Goal: Find specific page/section: Find specific page/section

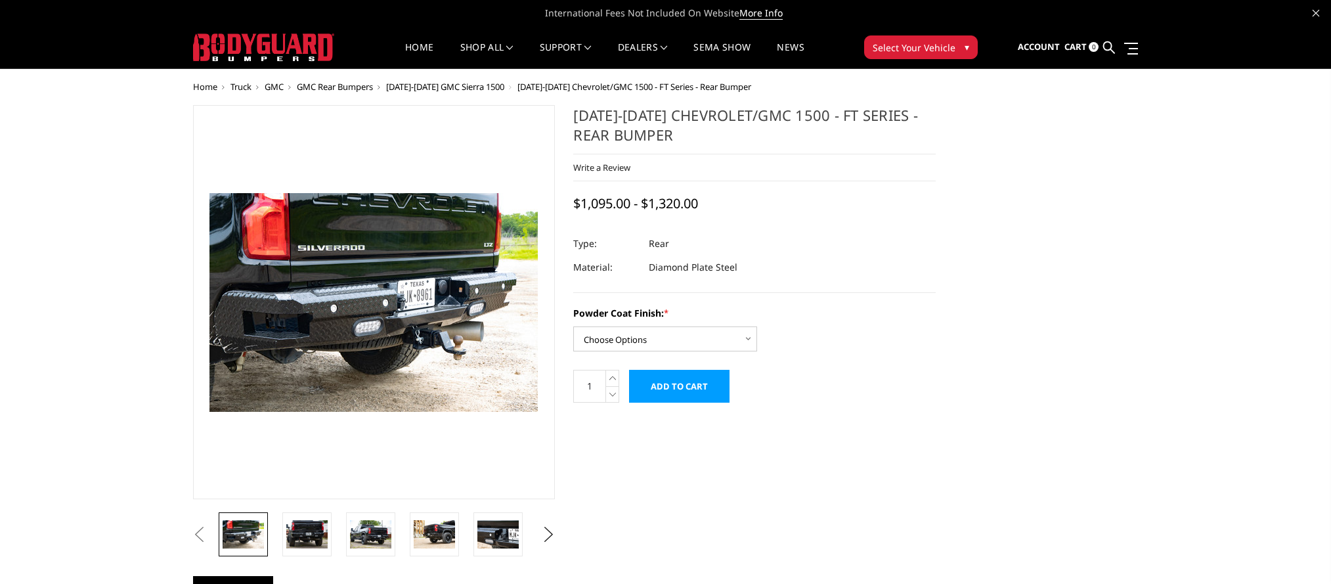
click at [944, 43] on span "Select Your Vehicle" at bounding box center [914, 48] width 83 height 14
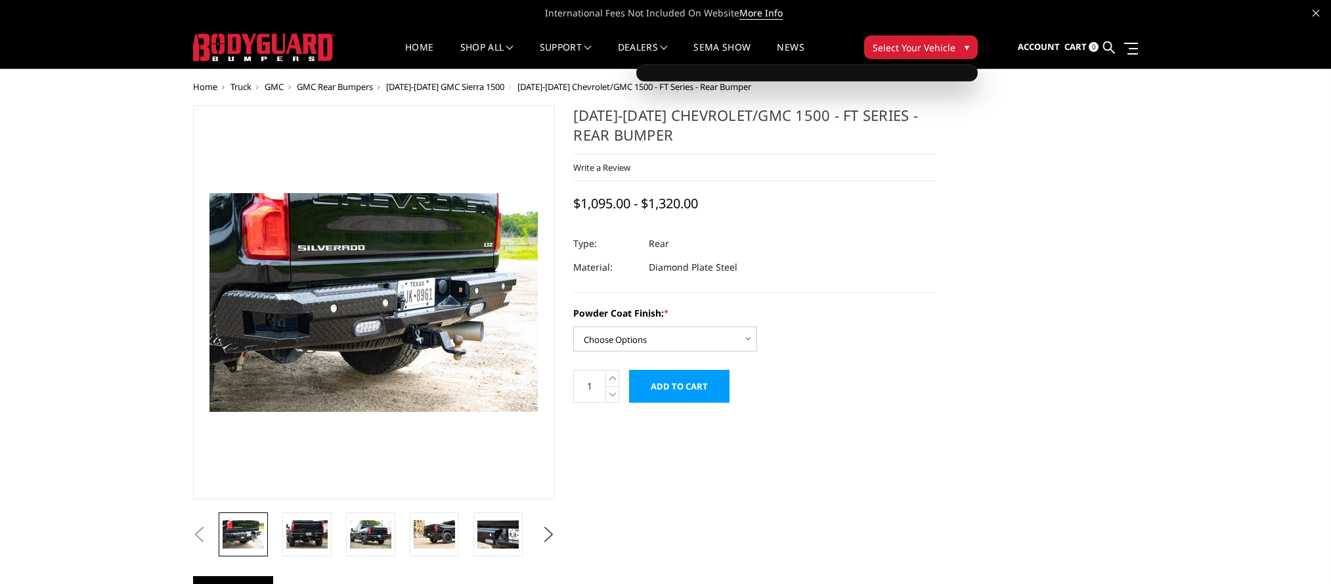
click at [965, 49] on span "▾" at bounding box center [967, 47] width 5 height 14
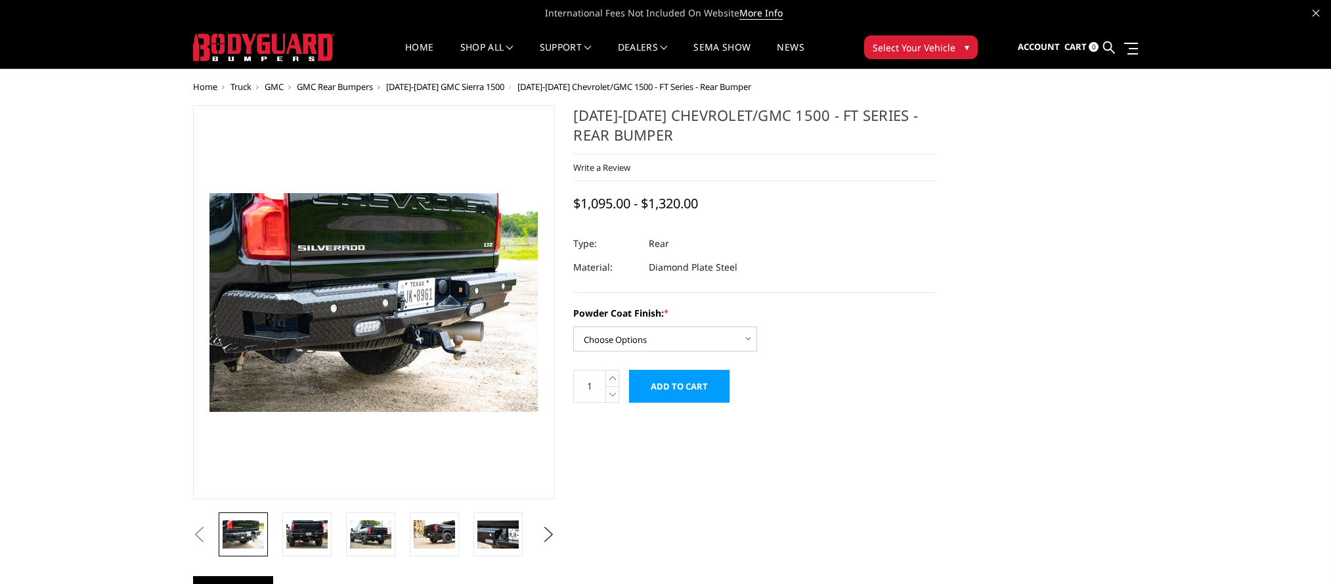
click at [965, 49] on span "▾" at bounding box center [967, 47] width 5 height 14
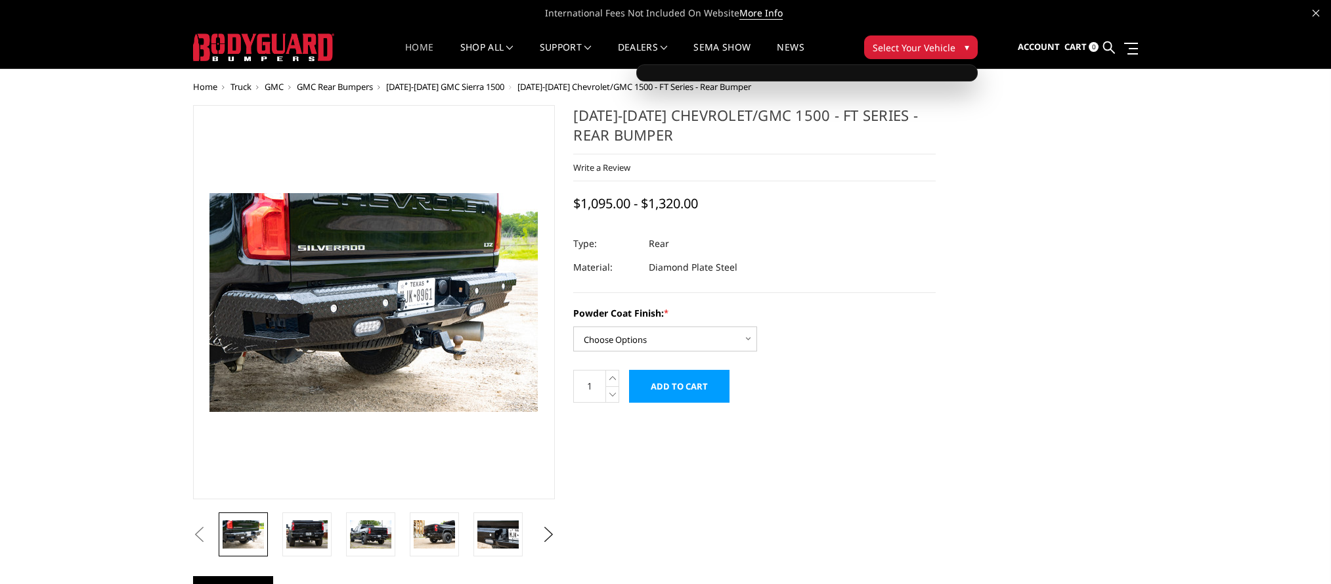
click at [416, 45] on link "Home" at bounding box center [419, 56] width 28 height 26
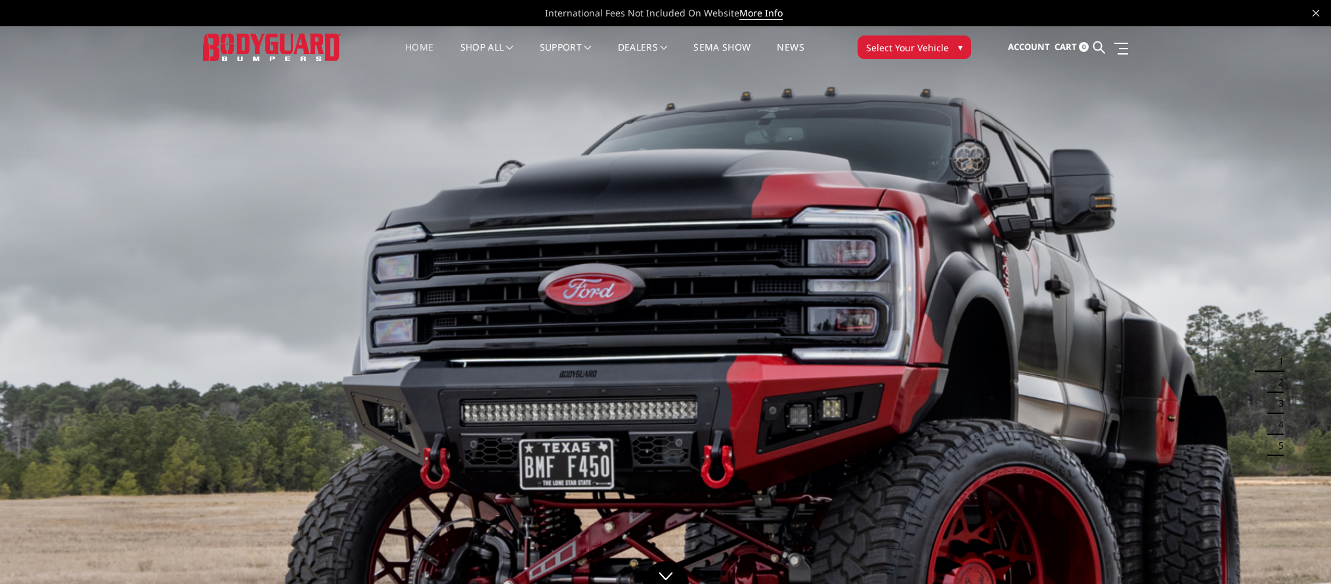
click at [959, 50] on span "▾" at bounding box center [960, 47] width 5 height 14
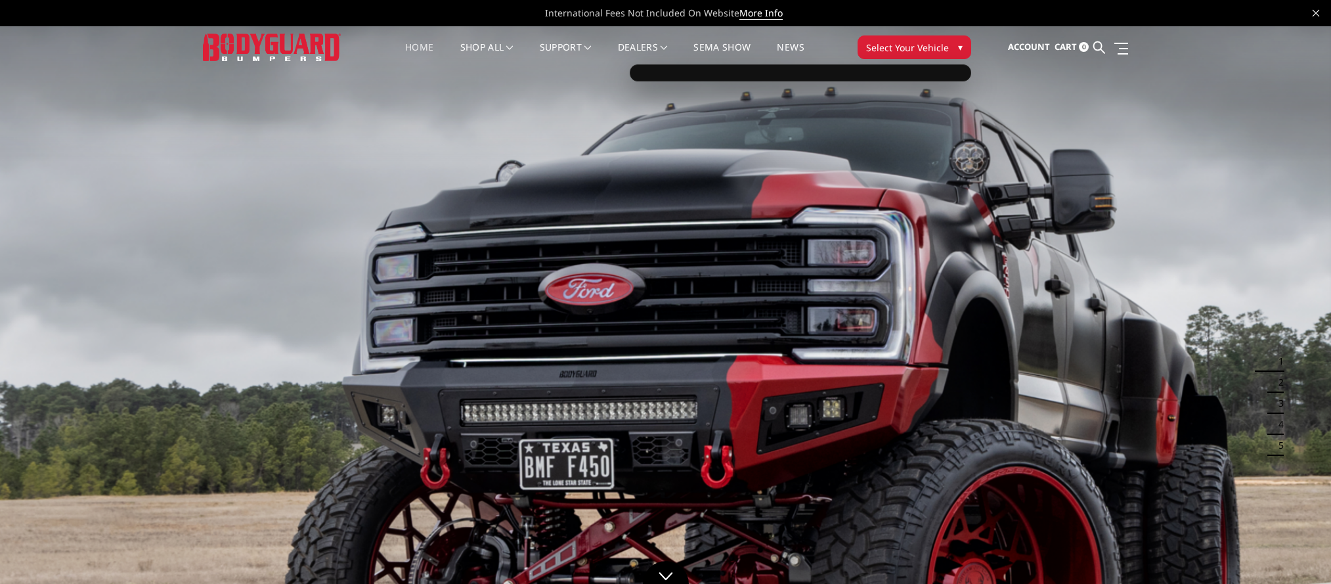
click at [705, 73] on div at bounding box center [800, 72] width 341 height 17
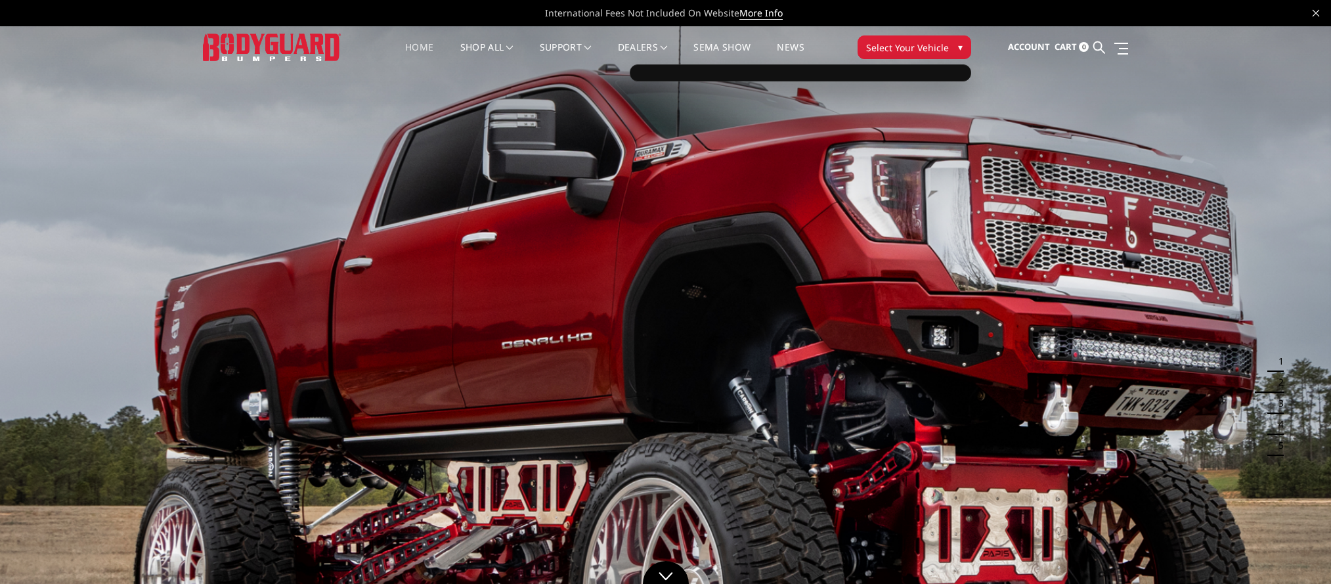
click at [837, 81] on div at bounding box center [800, 72] width 341 height 17
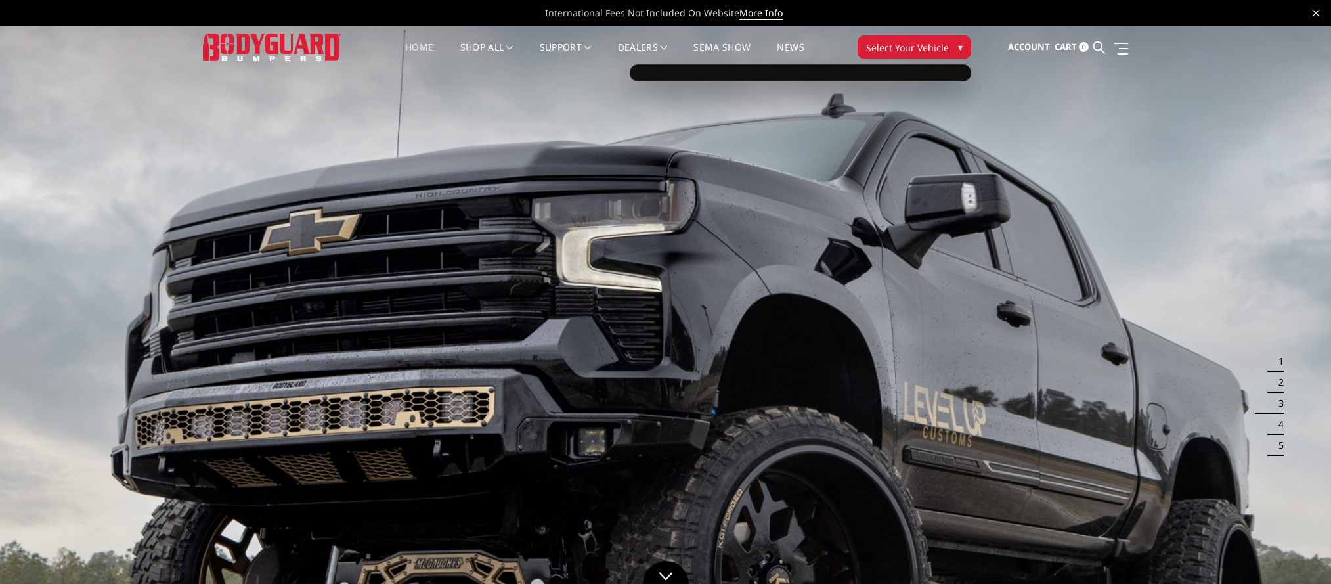
click at [950, 48] on button "Select Your Vehicle ▾" at bounding box center [915, 47] width 114 height 24
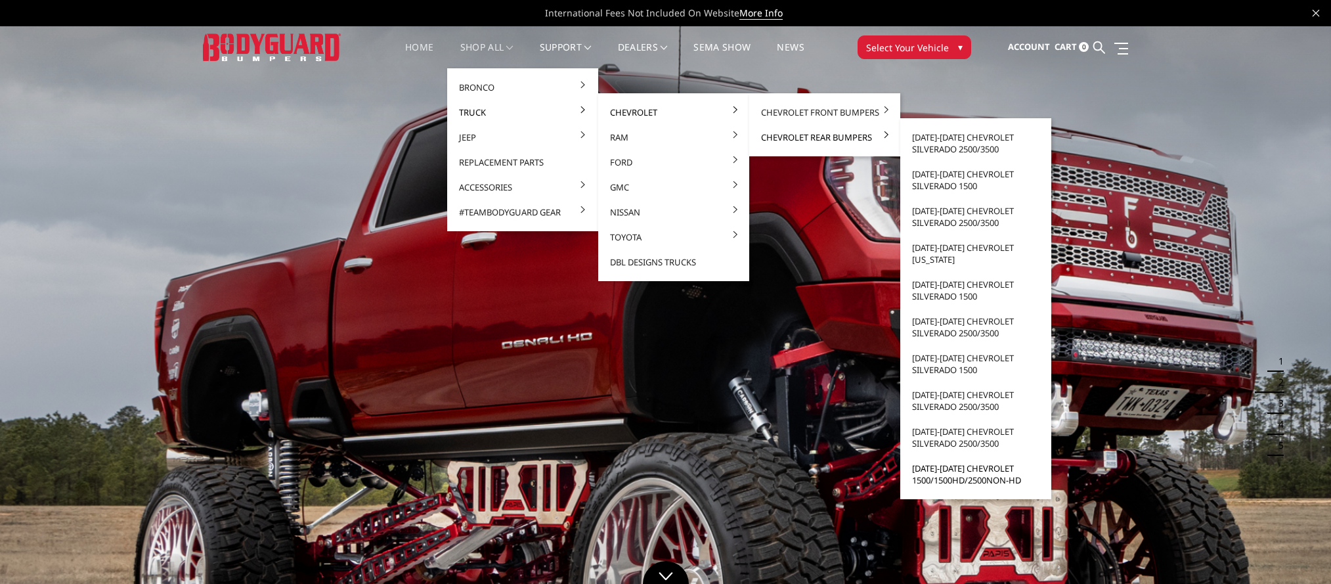
click at [957, 477] on link "[DATE]-[DATE] Chevrolet 1500/1500HD/2500non-HD" at bounding box center [976, 474] width 141 height 37
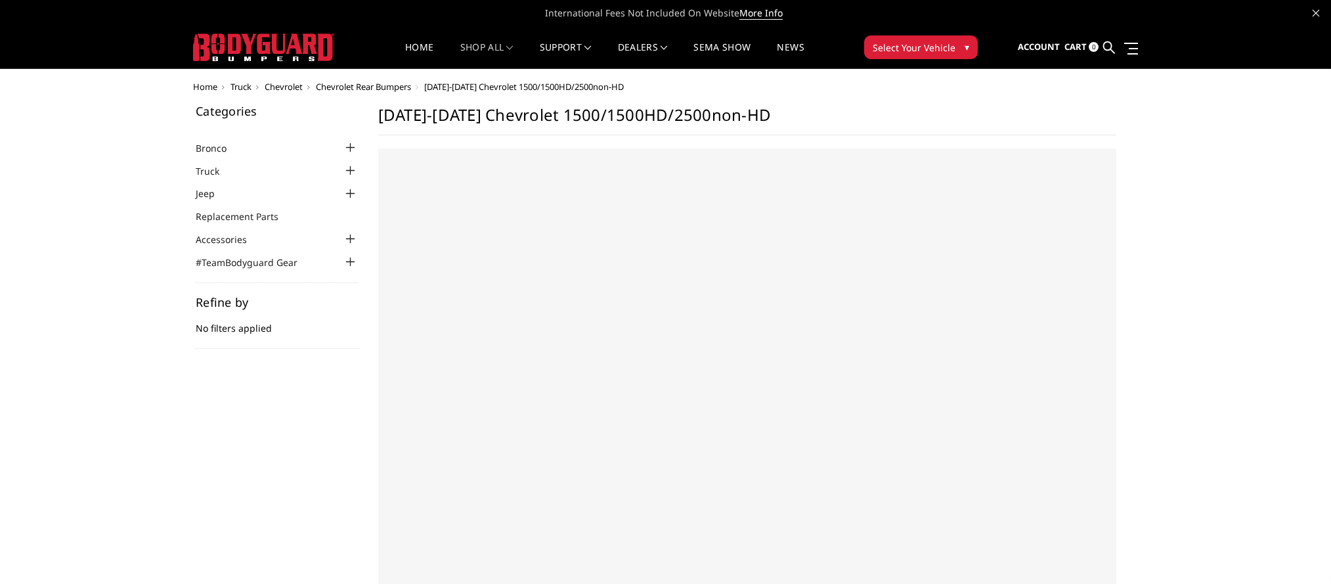
select select "US"
